Goal: Information Seeking & Learning: Find contact information

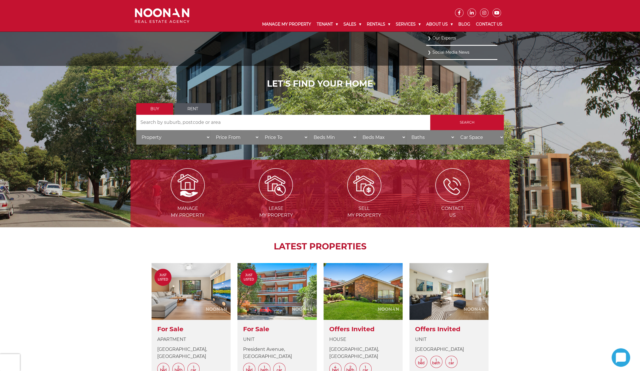
click at [444, 37] on link "Our Experts" at bounding box center [461, 38] width 68 height 8
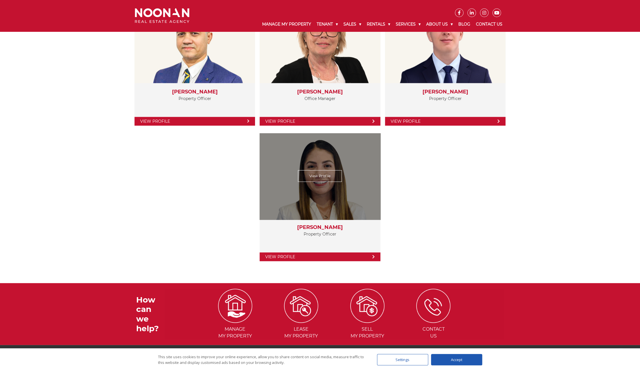
scroll to position [1088, 0]
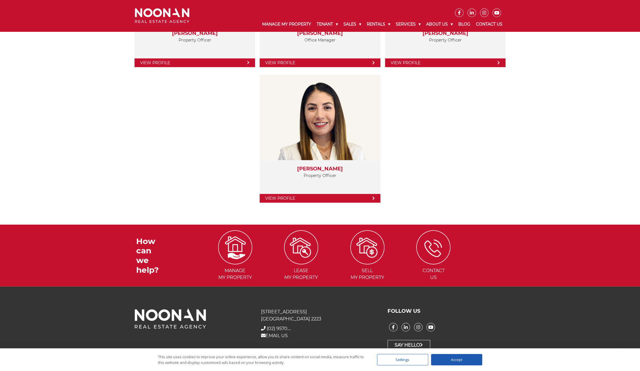
click at [456, 125] on div "Sydney Team View Profile Ifte Taher Property Officer View Profile View Profile …" at bounding box center [319, 64] width 379 height 321
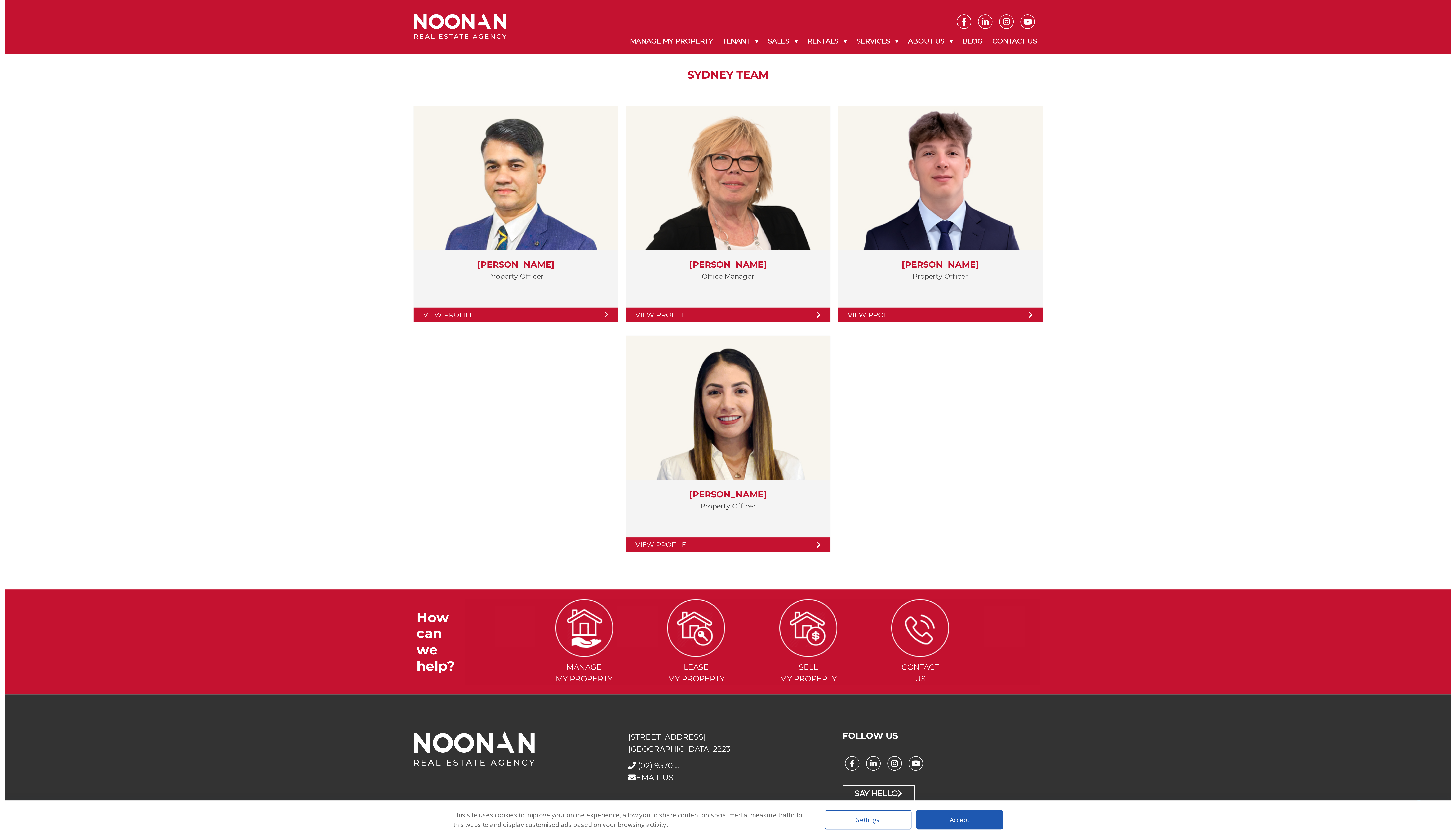
scroll to position [0, 0]
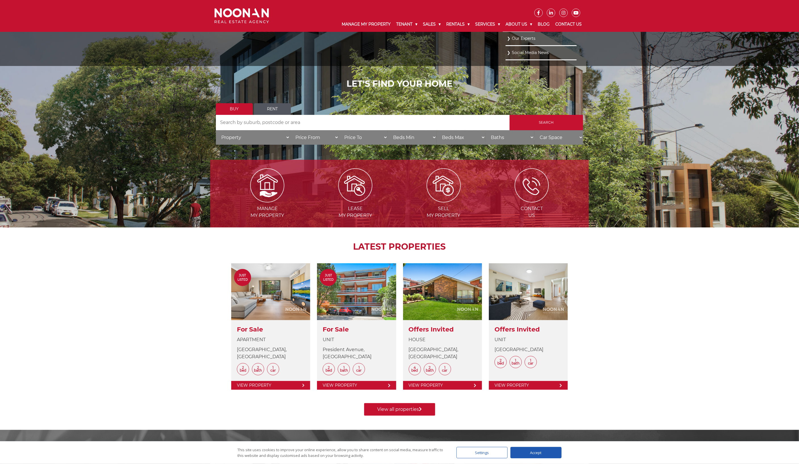
click at [519, 28] on link "About Us" at bounding box center [519, 24] width 32 height 15
click at [519, 27] on link "About Us" at bounding box center [519, 24] width 32 height 15
click at [523, 36] on link "Our Experts" at bounding box center [541, 38] width 68 height 8
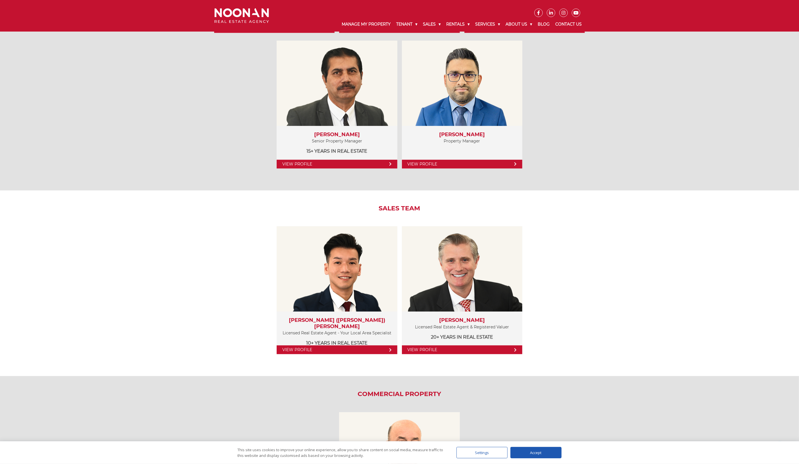
scroll to position [427, 0]
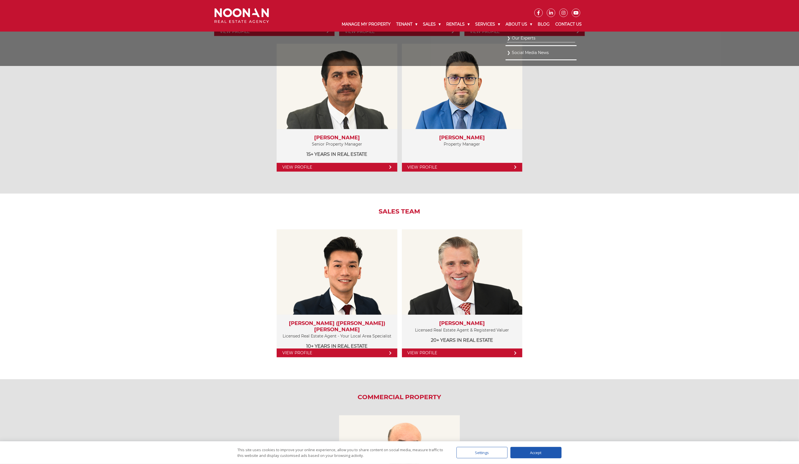
click at [535, 49] on link "Social Media News" at bounding box center [541, 53] width 68 height 8
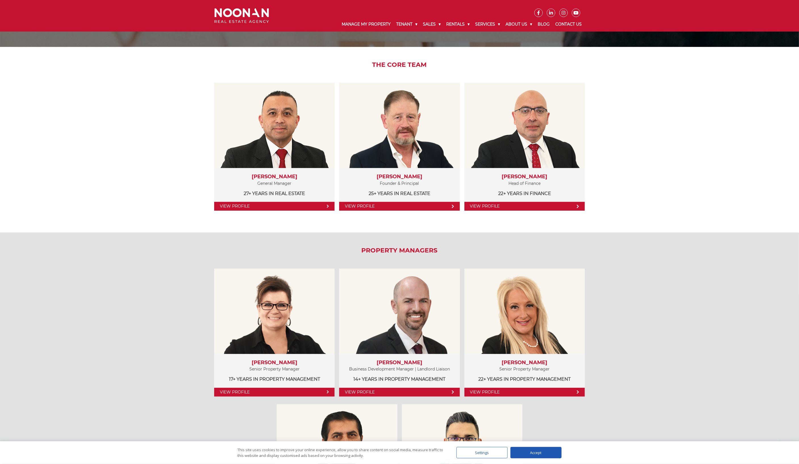
scroll to position [0, 0]
